Goal: Information Seeking & Learning: Find specific fact

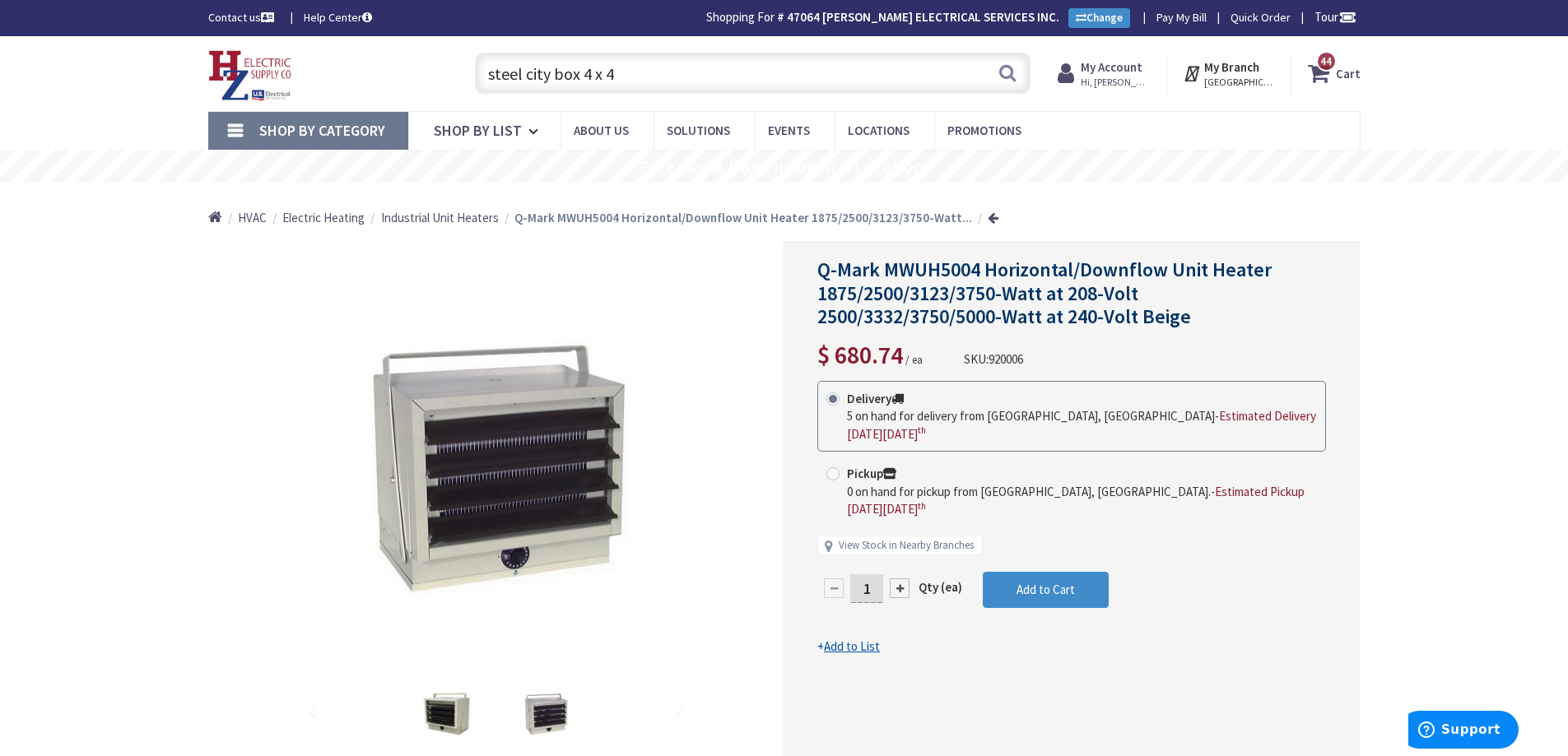
drag, startPoint x: 755, startPoint y: 83, endPoint x: 490, endPoint y: 84, distance: 265.0
click at [490, 84] on input "steel city box 4 x 4" at bounding box center [753, 73] width 556 height 41
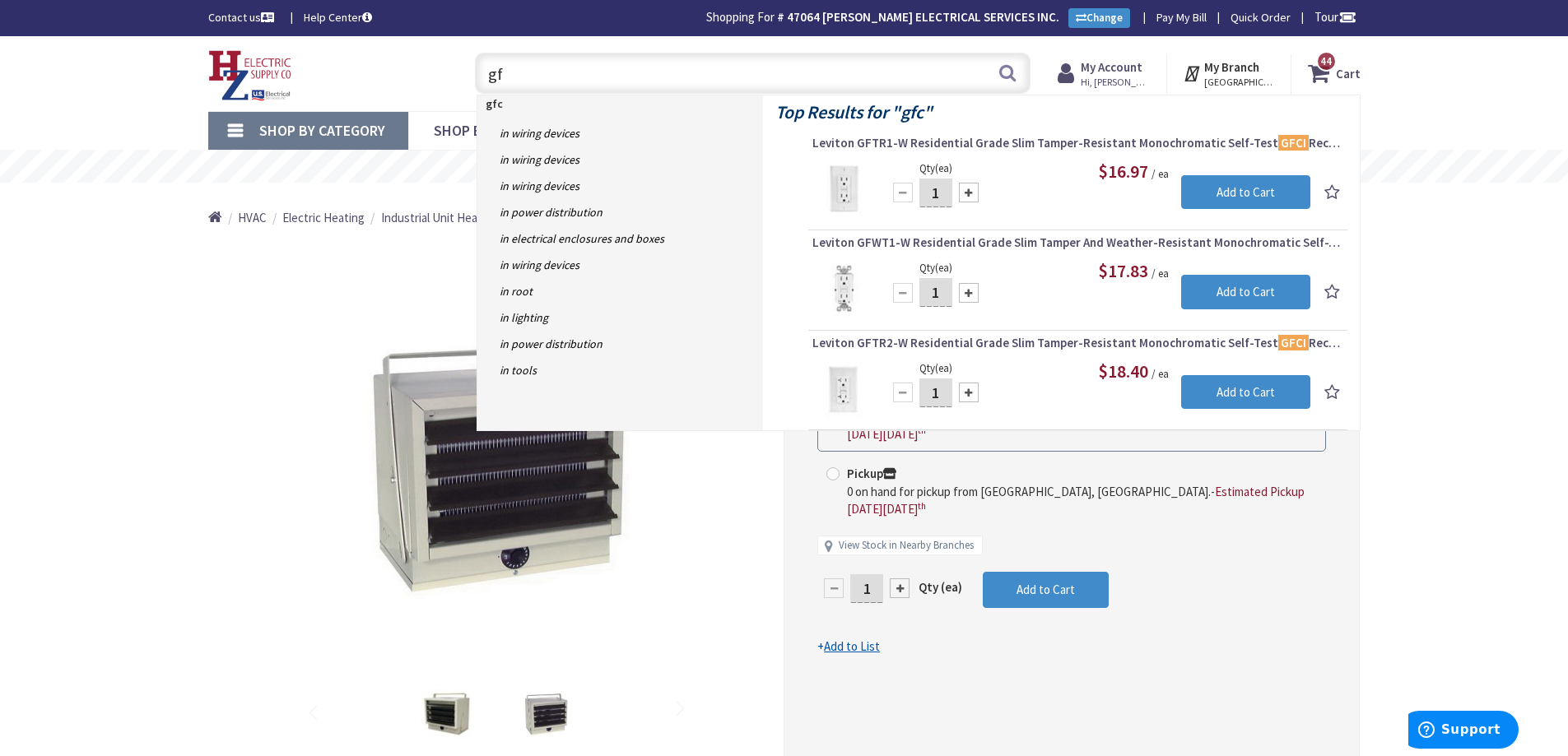
type input "g"
type input "duplex"
drag, startPoint x: 587, startPoint y: 83, endPoint x: 464, endPoint y: 87, distance: 123.1
click at [464, 87] on div "duplex duplex Search 44" at bounding box center [749, 72] width 588 height 53
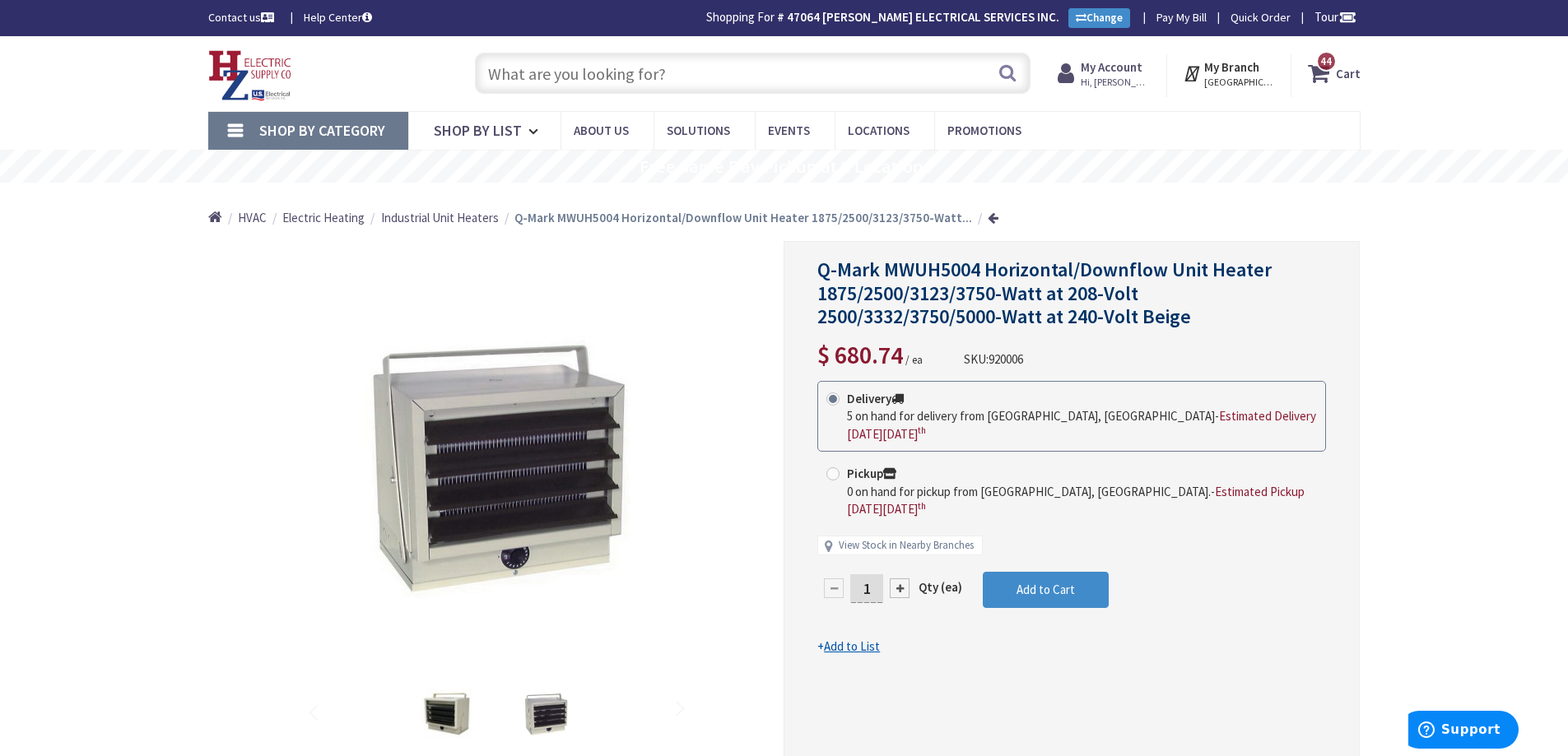
click at [627, 76] on input "text" at bounding box center [753, 73] width 556 height 41
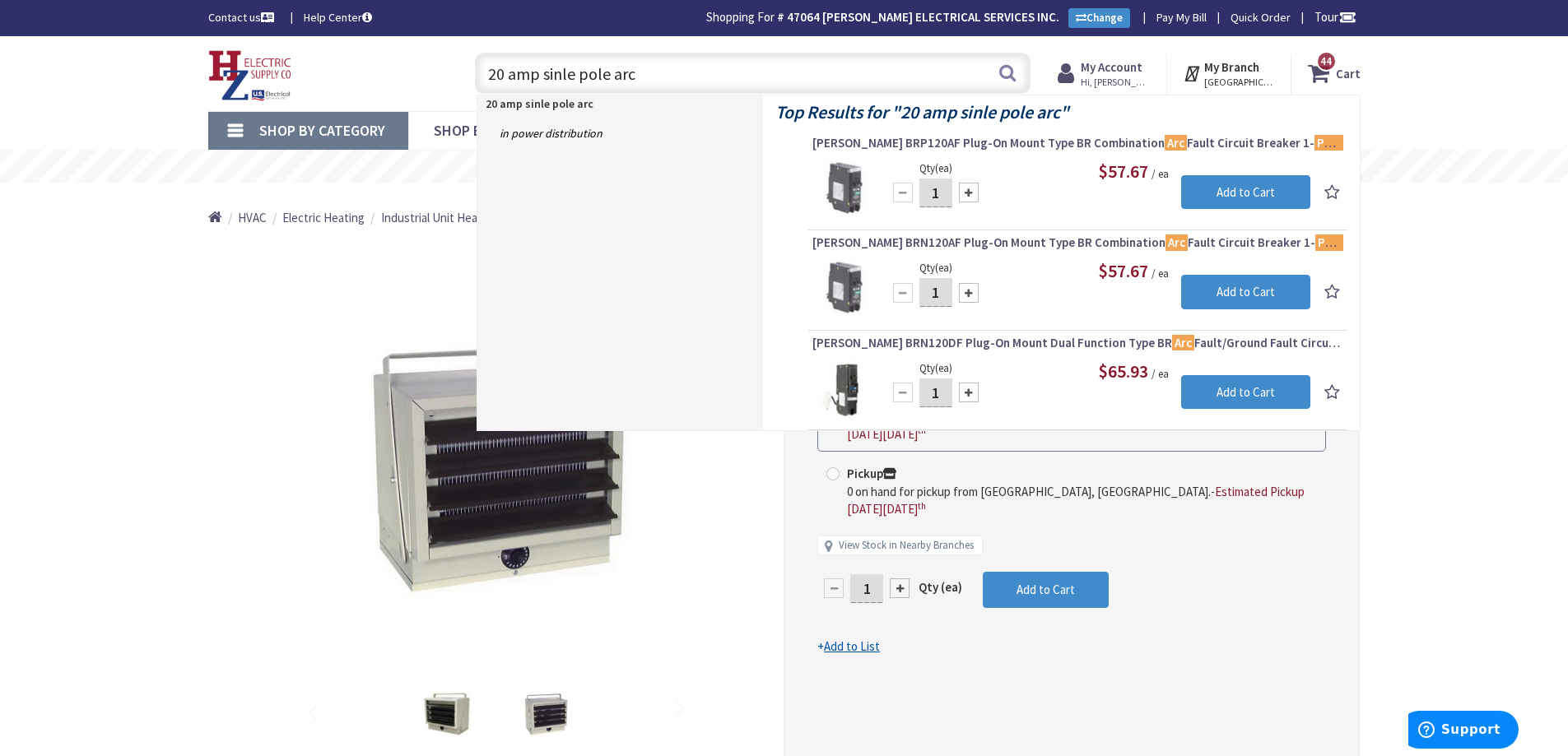
drag, startPoint x: 656, startPoint y: 78, endPoint x: 450, endPoint y: 90, distance: 206.3
click at [456, 89] on div "20 amp sinle pole arc 20 amp sinle pole arc Search 44" at bounding box center [749, 72] width 588 height 53
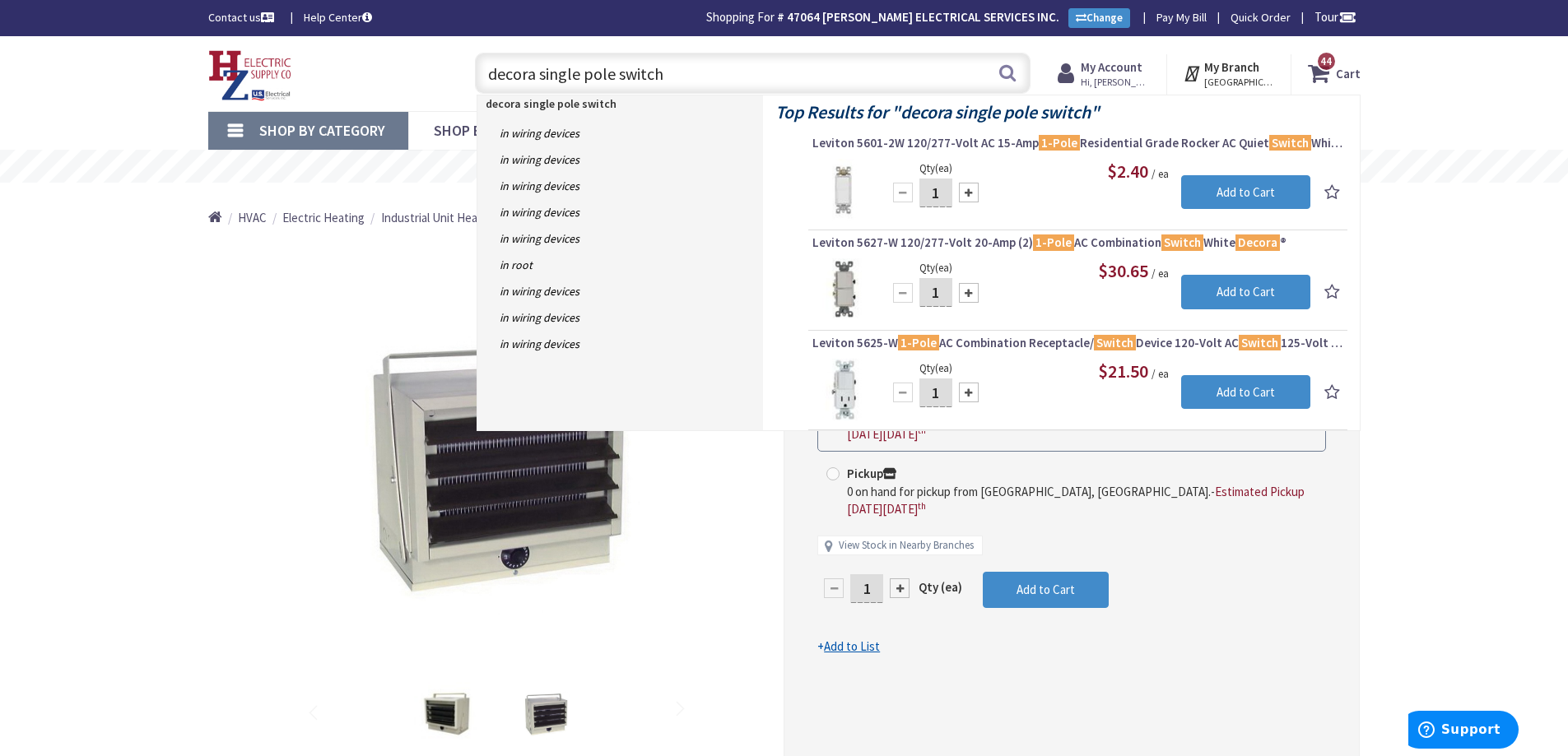
drag, startPoint x: 668, startPoint y: 65, endPoint x: 475, endPoint y: 96, distance: 195.5
click at [475, 96] on header "Skip to Content Toggle Nav decora single pole switch decora single pole switch …" at bounding box center [784, 74] width 1568 height 75
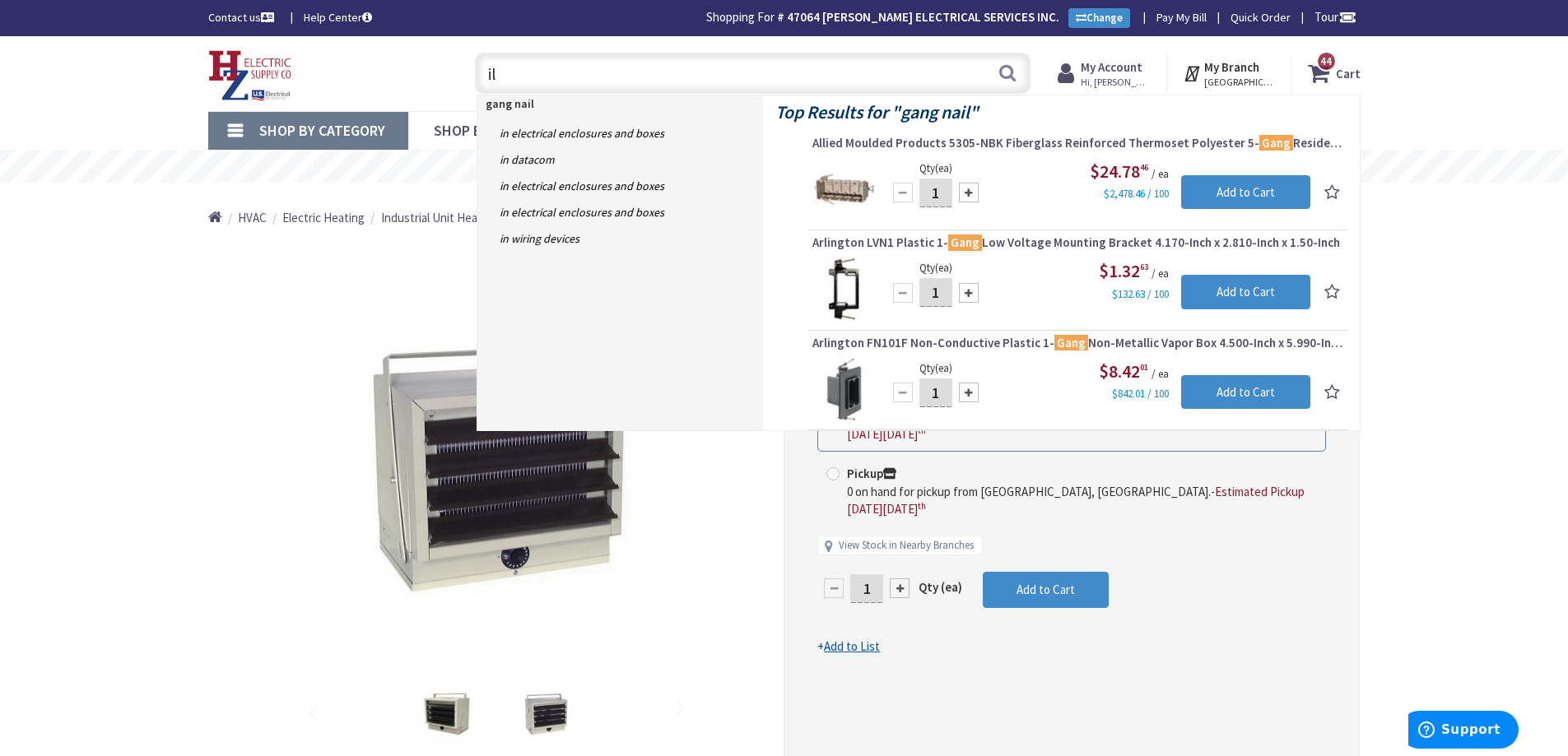
type input "l"
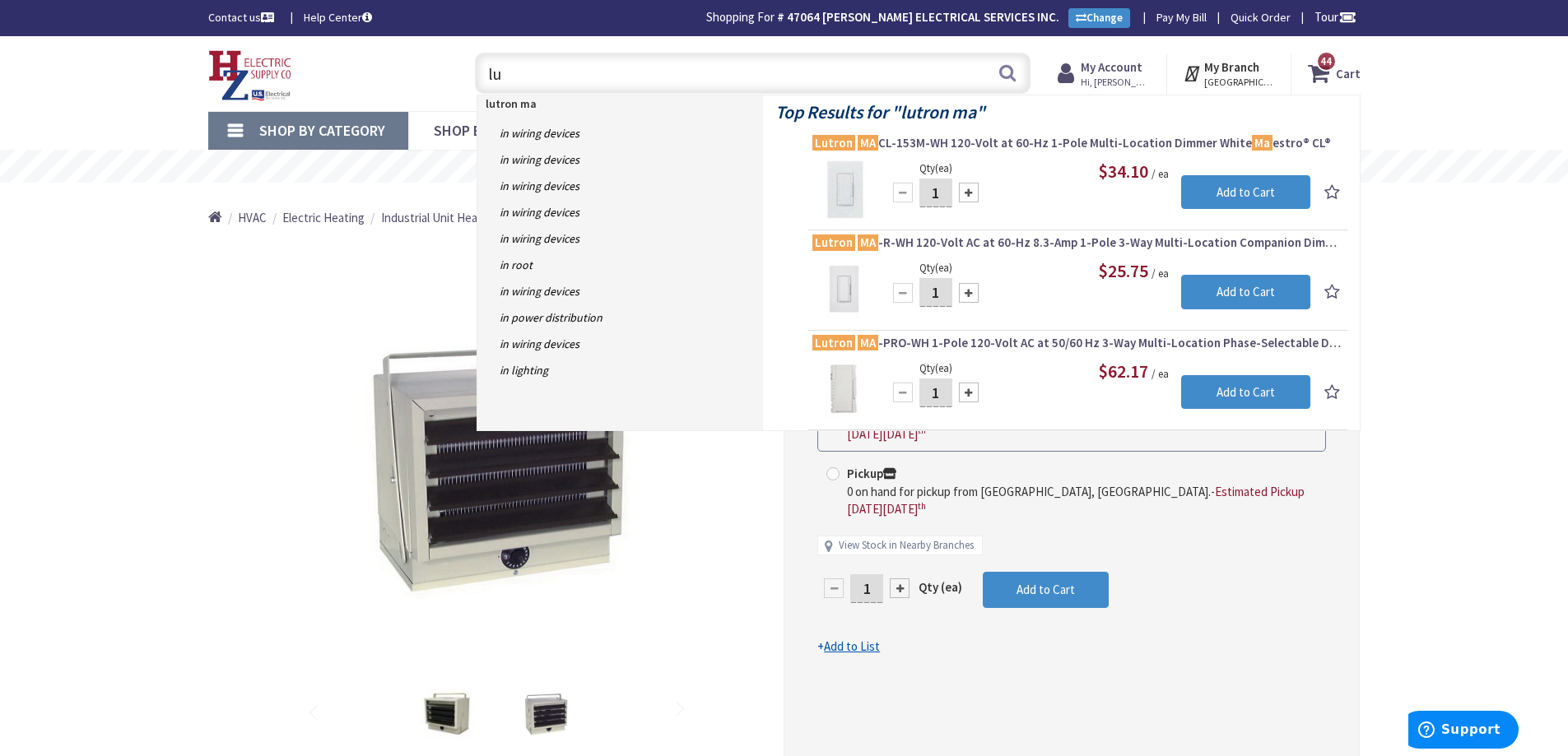
type input "l"
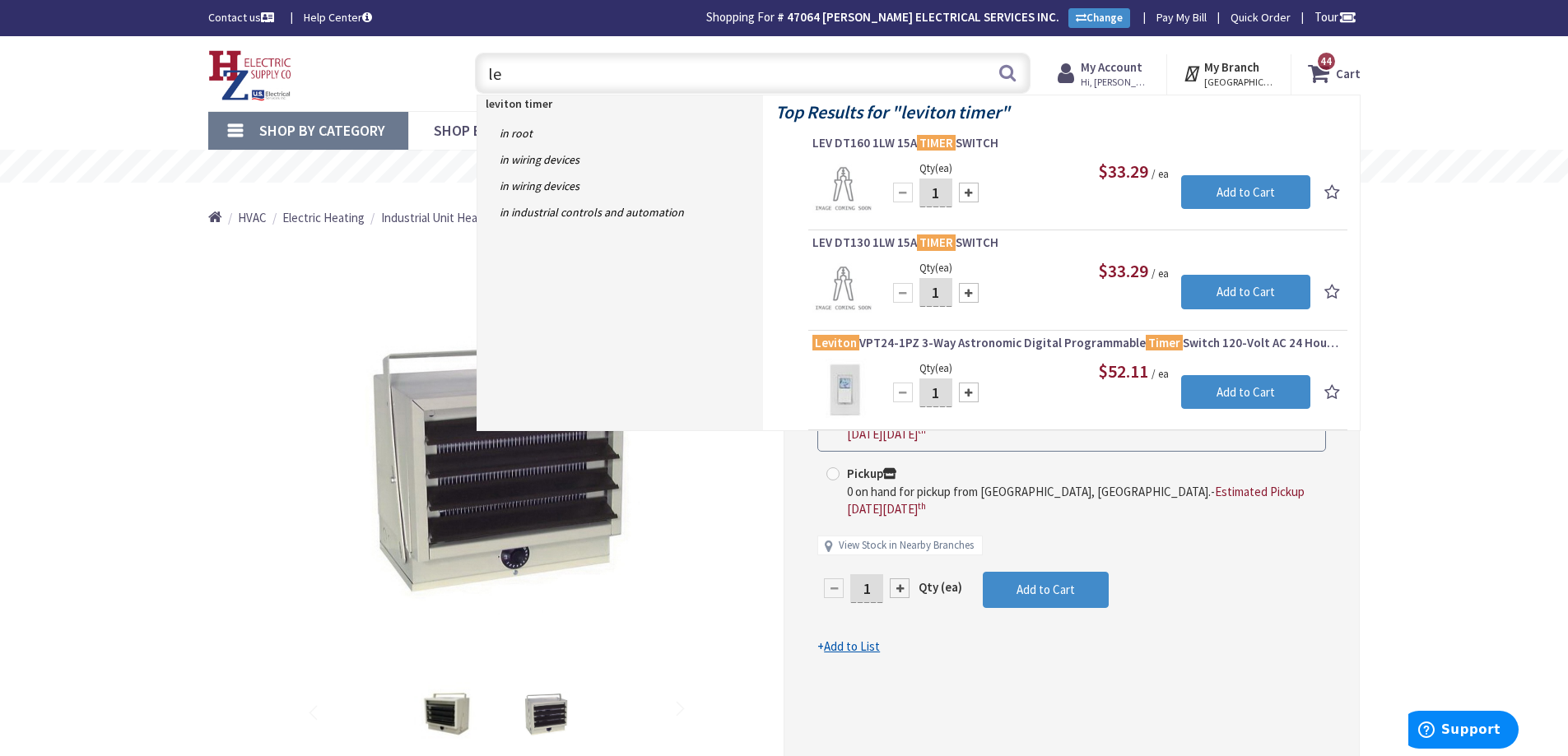
type input "l"
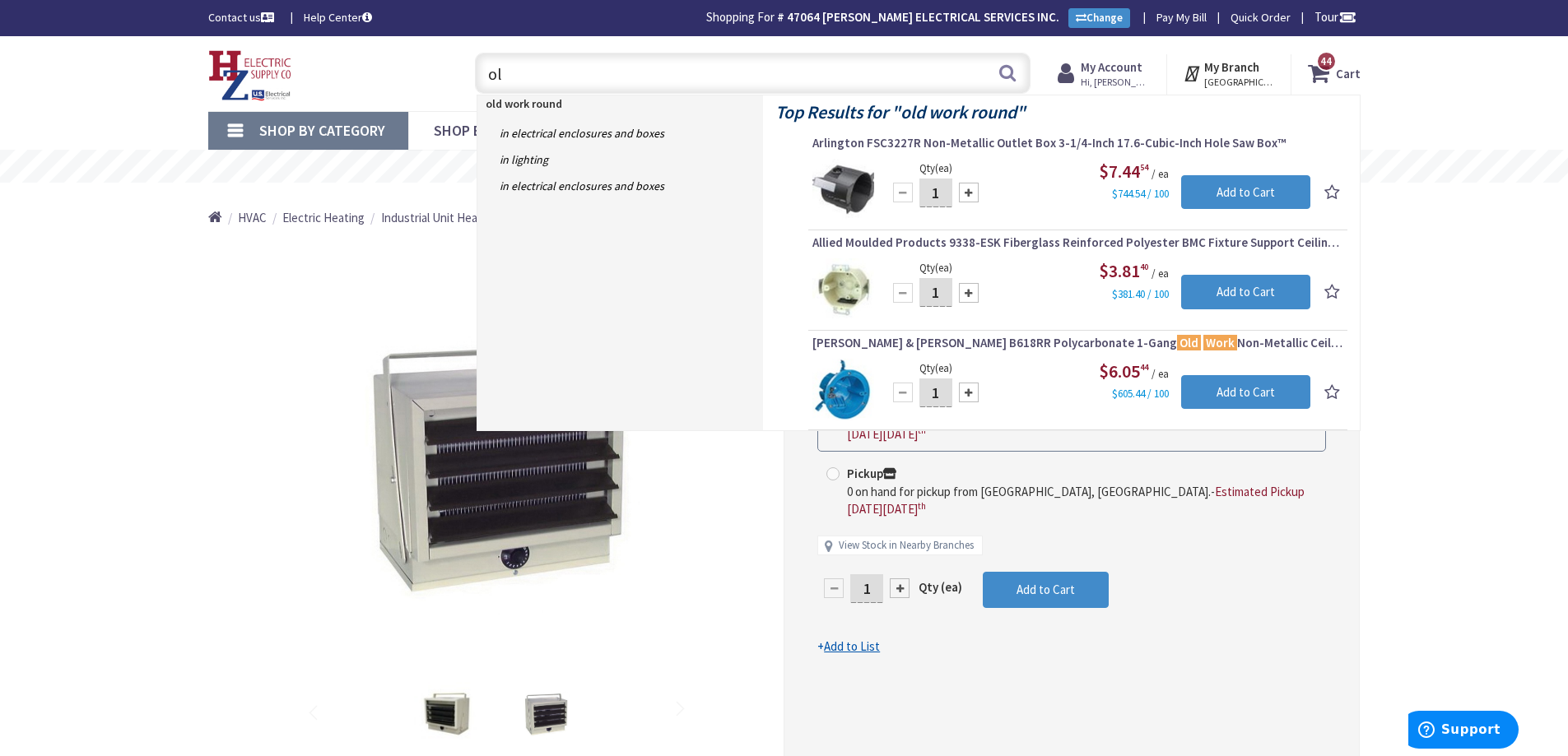
type input "o"
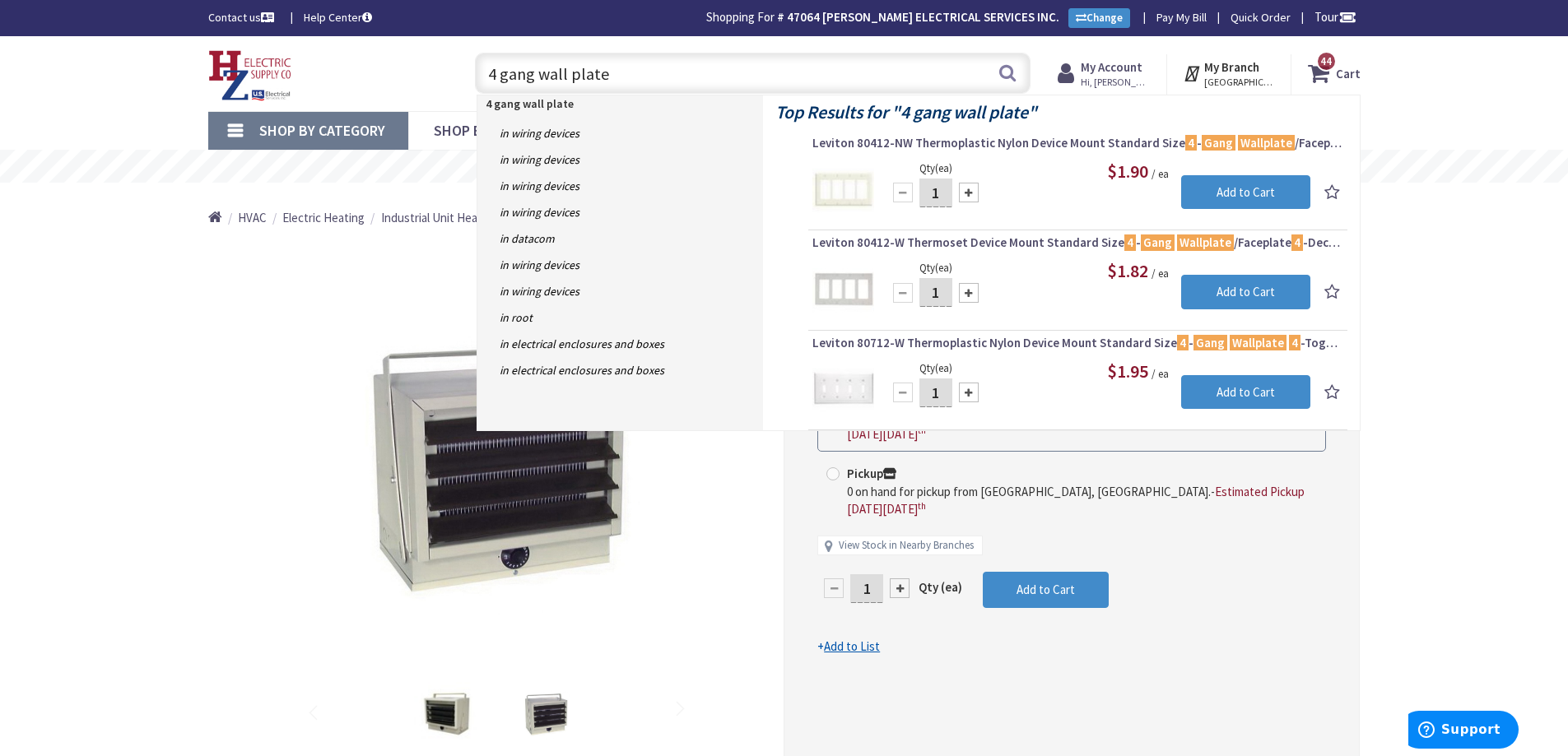
type input "4 gang wall plate"
